Goal: Find specific page/section: Find specific page/section

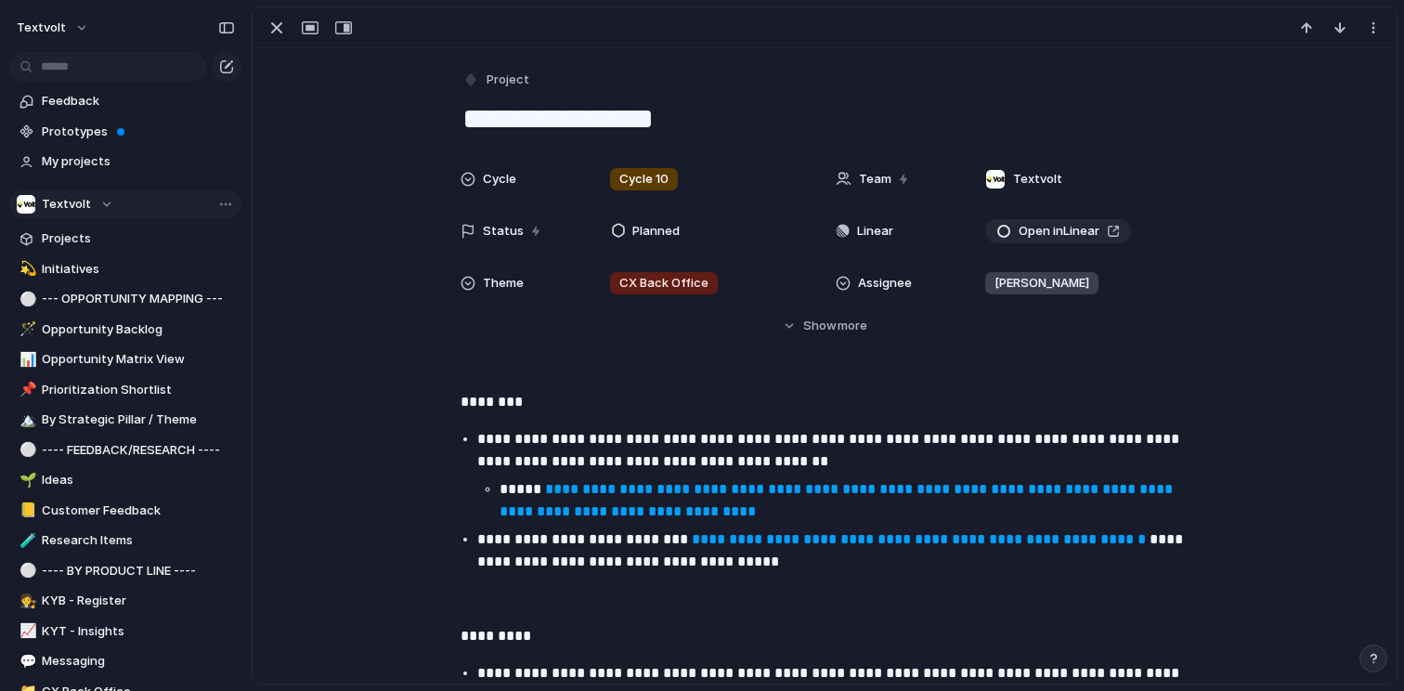
click at [55, 207] on span "Textvolt" at bounding box center [66, 204] width 49 height 19
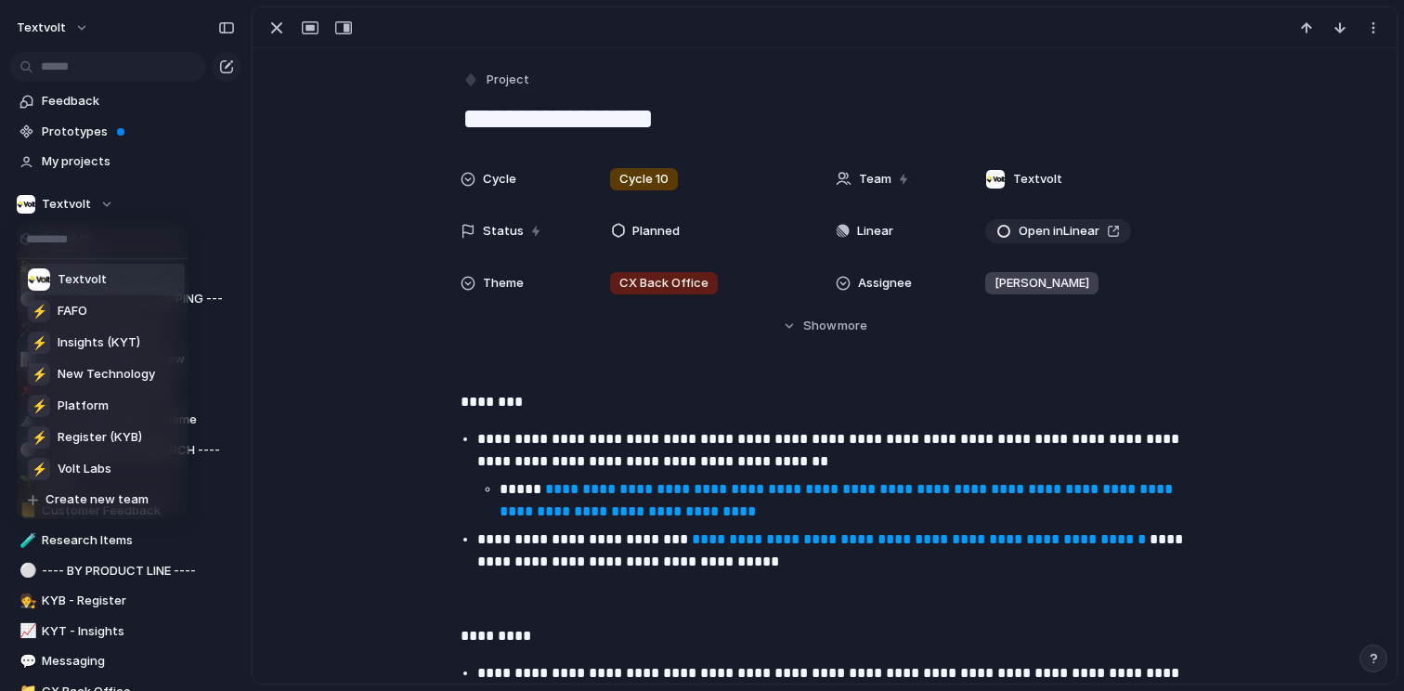
click at [94, 281] on span "Textvolt" at bounding box center [82, 279] width 49 height 19
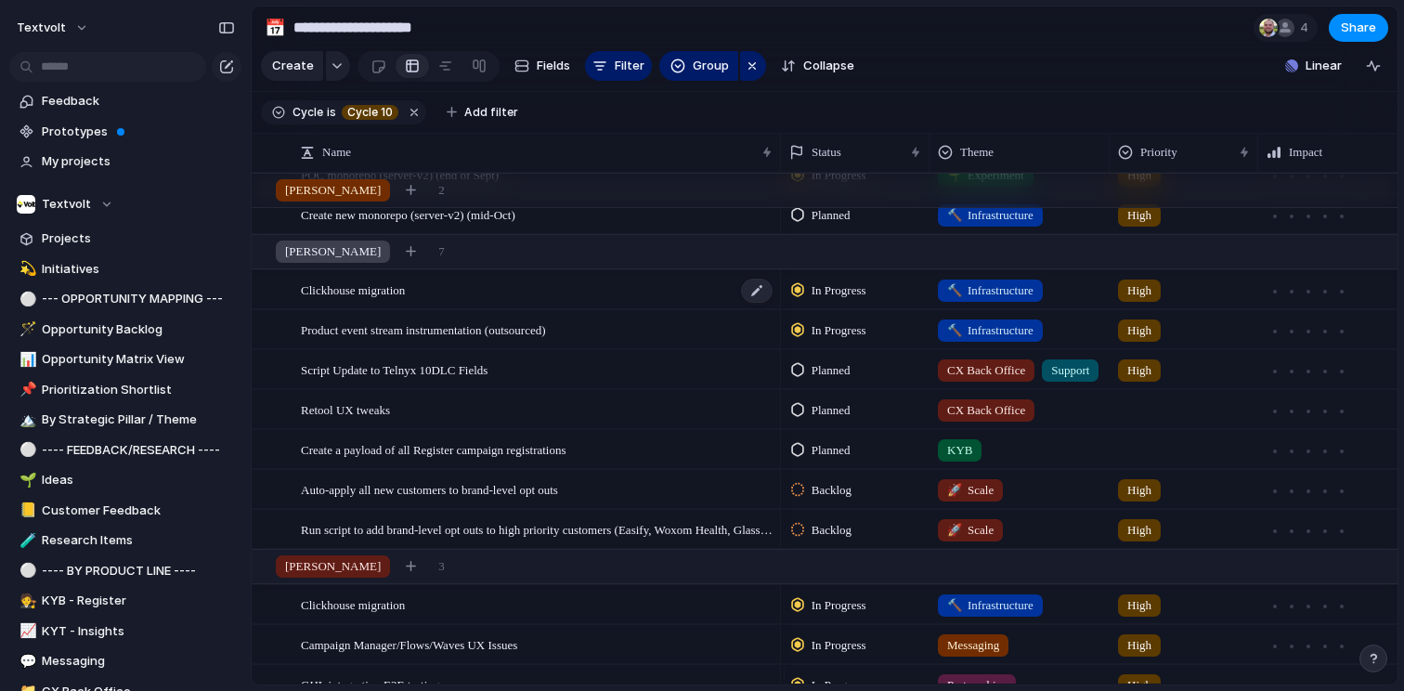
scroll to position [606, 0]
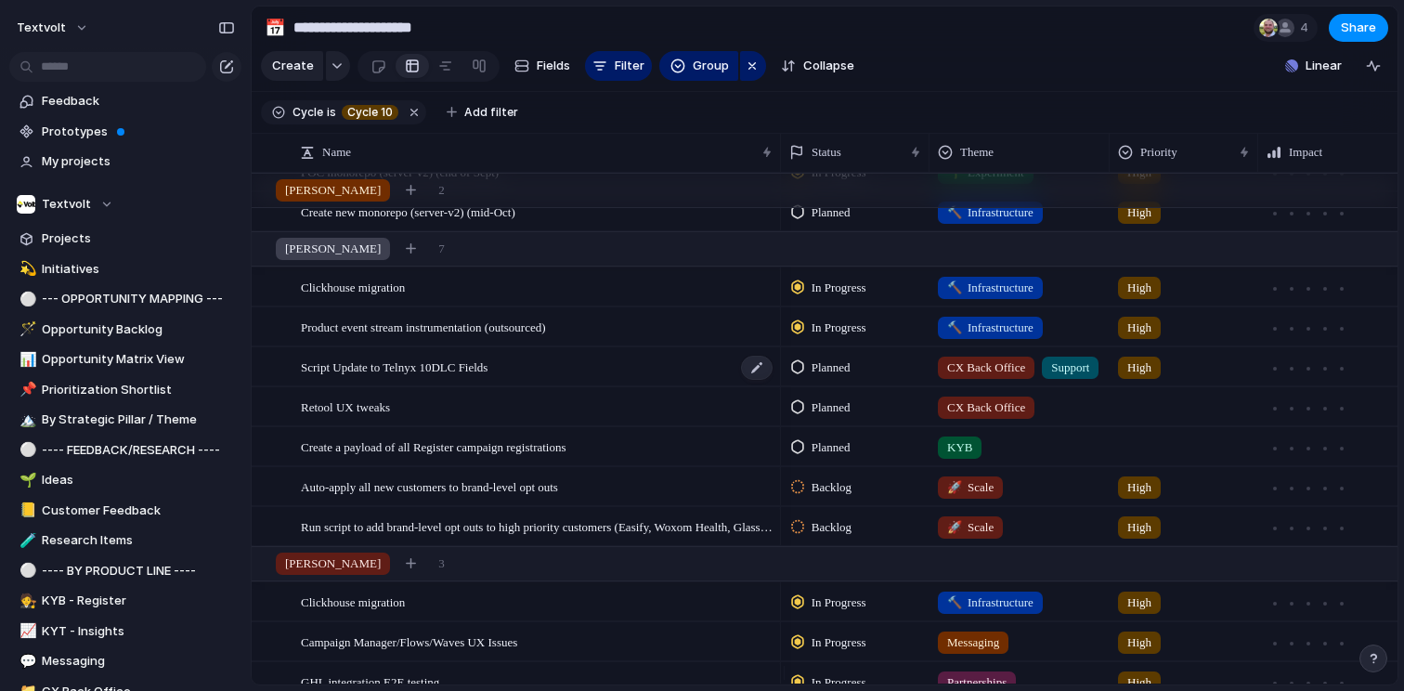
click at [395, 374] on span "Script Update to Telnyx 10DLC Fields" at bounding box center [394, 366] width 187 height 21
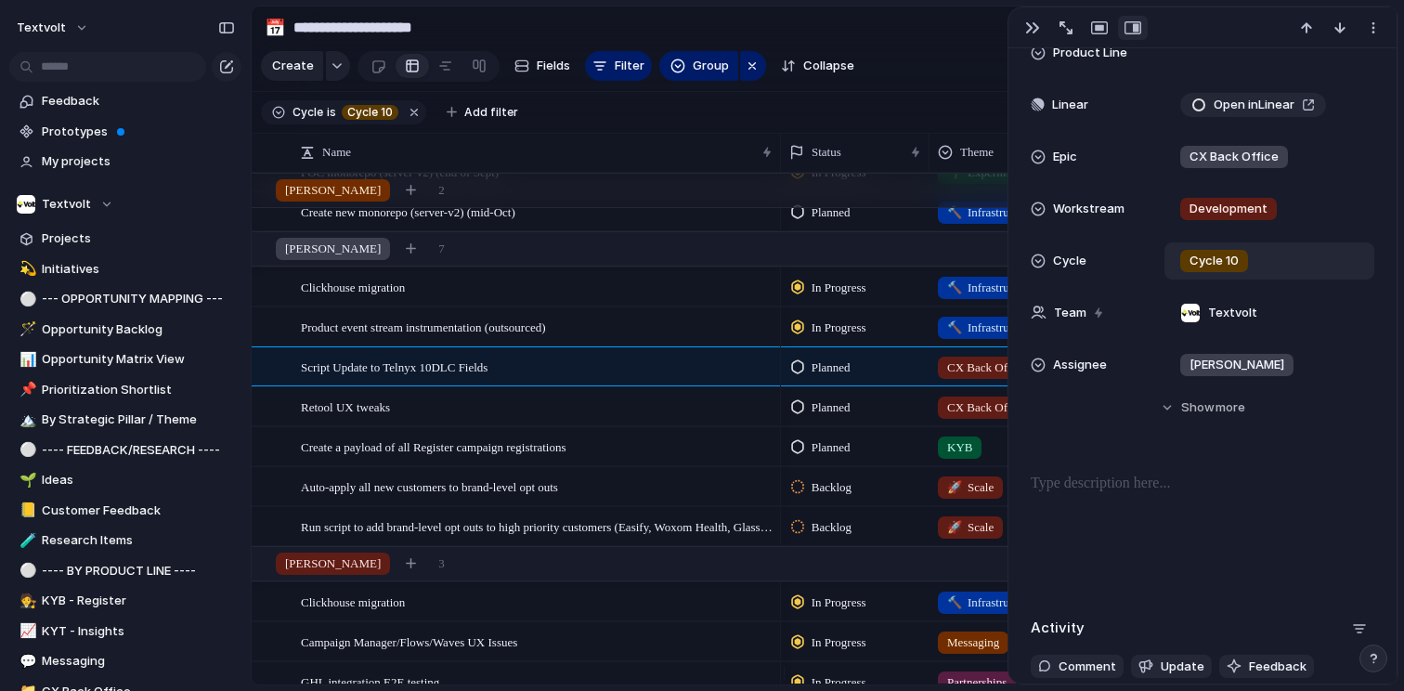
scroll to position [419, 0]
